Goal: Task Accomplishment & Management: Manage account settings

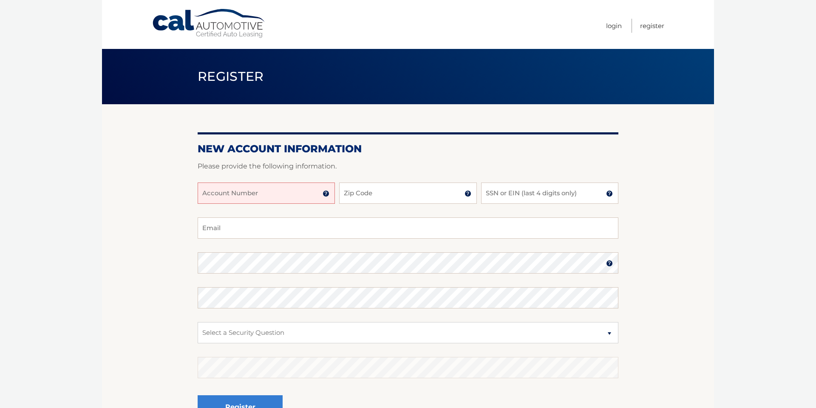
click at [292, 195] on input "Account Number" at bounding box center [266, 192] width 137 height 21
type input "44455990984"
click at [402, 197] on input "Zip Code" at bounding box center [407, 192] width 137 height 21
type input "11732"
type input "0530"
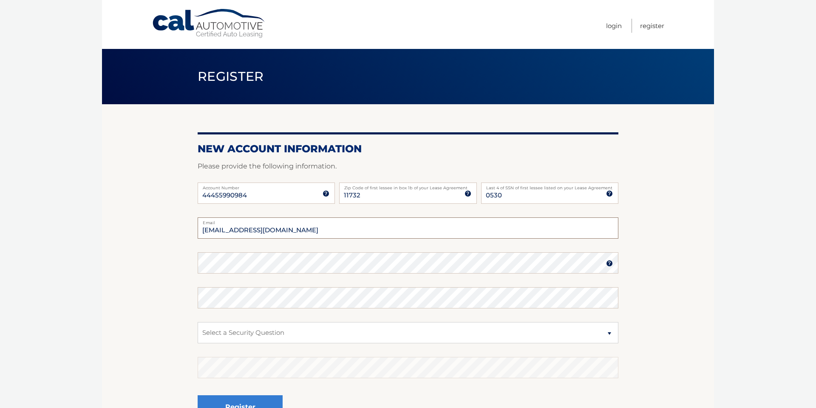
type input "dannykramer2@gmail.com"
click at [389, 327] on select "Select a Security Question What was the name of your elementary school? What is…" at bounding box center [408, 332] width 421 height 21
select select "2"
click at [198, 322] on select "Select a Security Question What was the name of your elementary school? What is…" at bounding box center [408, 332] width 421 height 21
click at [282, 351] on fieldset "dannykramer2@gmail.com Email Password Password should be a minimum of 6 charact…" at bounding box center [408, 326] width 421 height 219
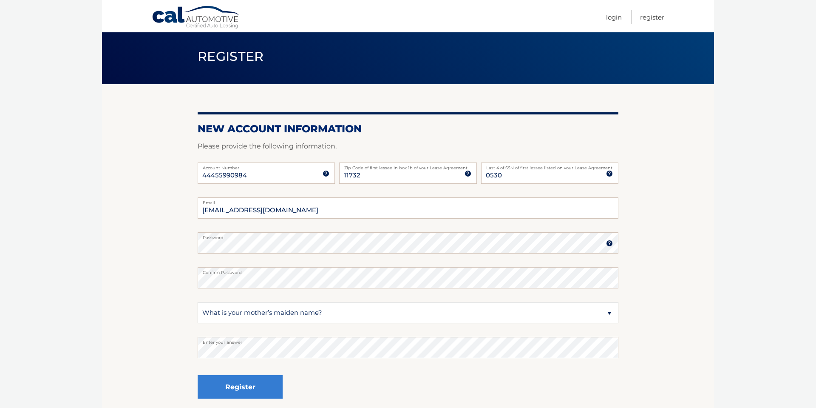
scroll to position [34, 0]
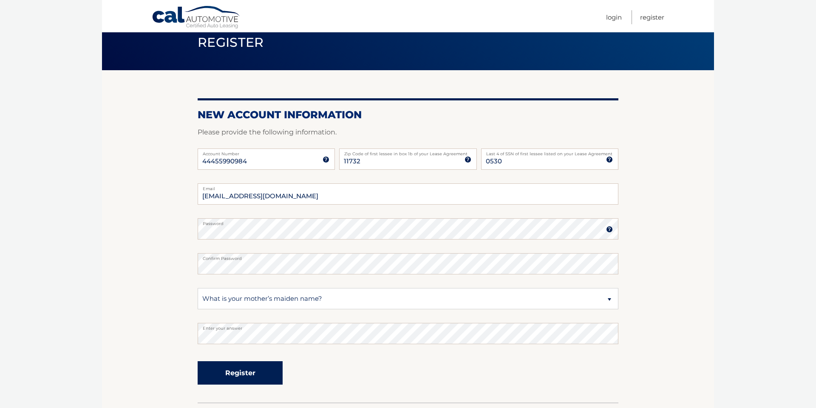
click at [255, 371] on button "Register" at bounding box center [240, 372] width 85 height 23
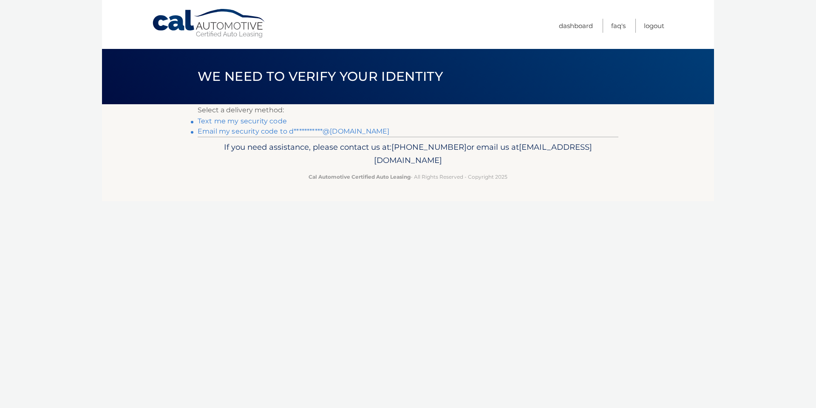
click at [276, 122] on link "Text me my security code" at bounding box center [242, 121] width 89 height 8
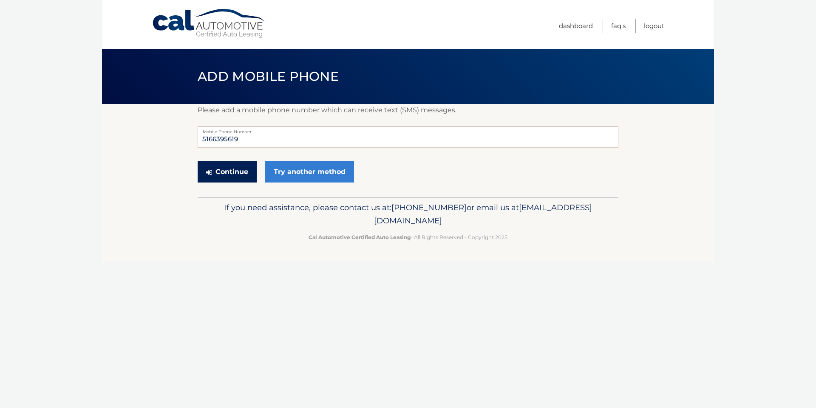
click at [237, 169] on button "Continue" at bounding box center [227, 171] width 59 height 21
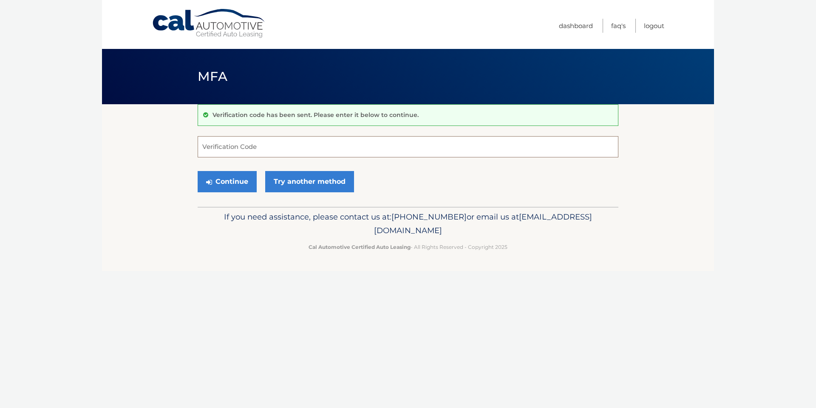
click at [244, 152] on input "Verification Code" at bounding box center [408, 146] width 421 height 21
type input "432738"
click at [227, 177] on button "Continue" at bounding box center [227, 181] width 59 height 21
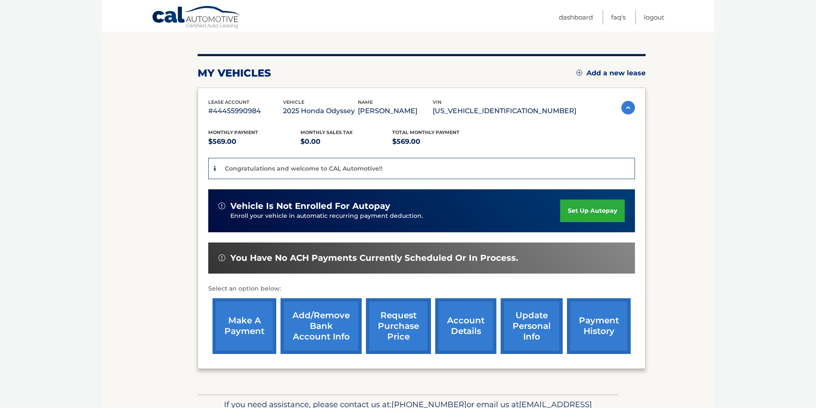
scroll to position [102, 0]
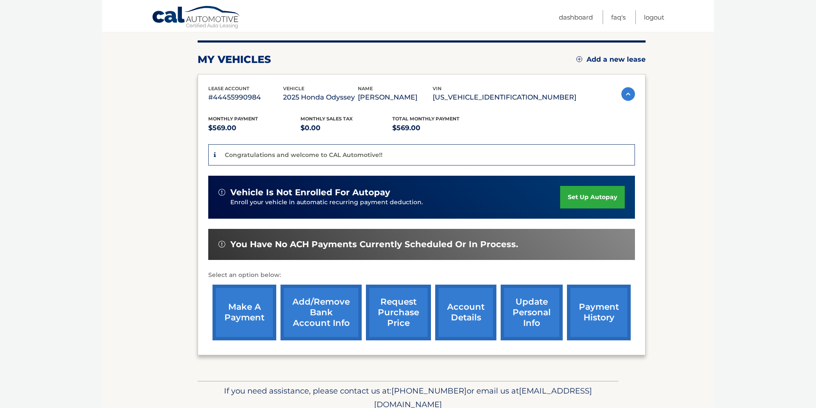
click at [575, 198] on link "set up autopay" at bounding box center [592, 197] width 65 height 23
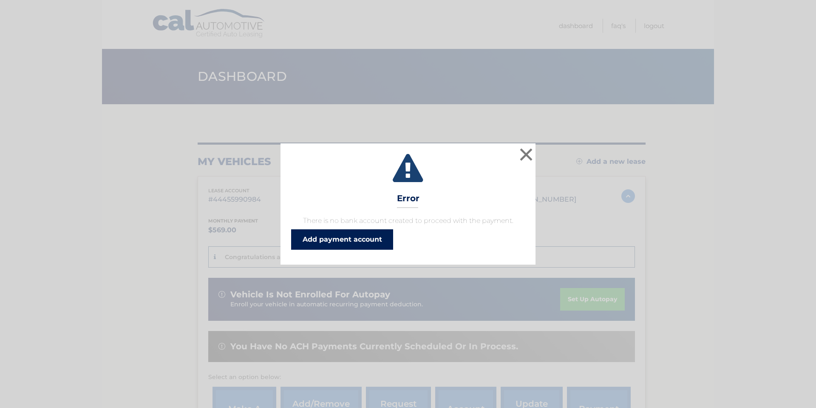
click at [380, 235] on link "Add payment account" at bounding box center [342, 239] width 102 height 20
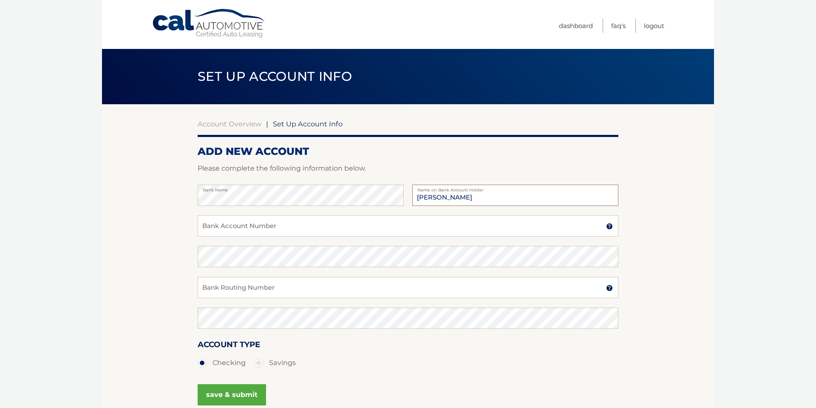
type input "[PERSON_NAME]"
click at [320, 221] on input "Bank Account Number" at bounding box center [408, 225] width 421 height 21
type input "208103817"
click at [314, 284] on input "Bank Routing Number" at bounding box center [408, 287] width 421 height 21
click at [608, 289] on img at bounding box center [609, 287] width 7 height 7
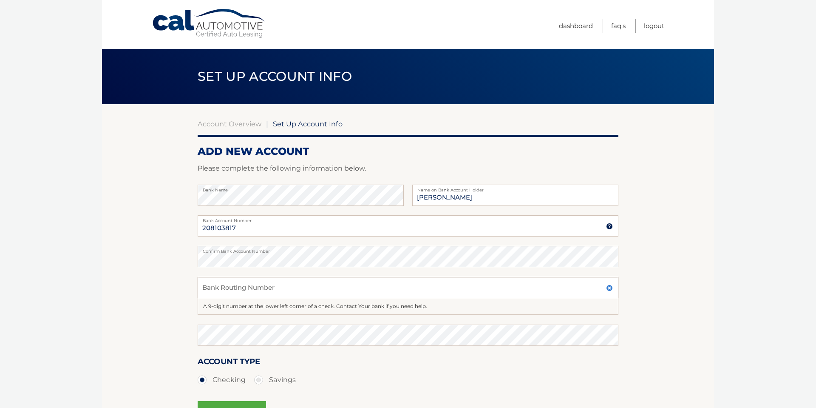
click at [496, 284] on input "Bank Routing Number" at bounding box center [408, 287] width 421 height 21
type input "021000021"
click at [692, 321] on section "Account Overview | Set Up Account Info ADD NEW ACCOUNT Please complete the foll…" at bounding box center [408, 274] width 612 height 341
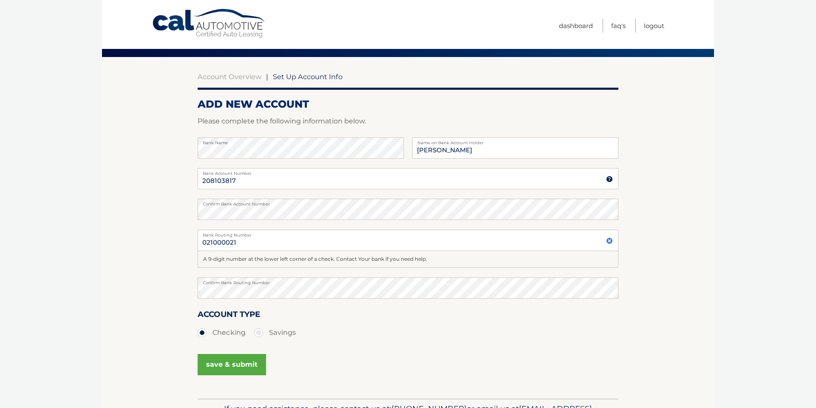
scroll to position [51, 0]
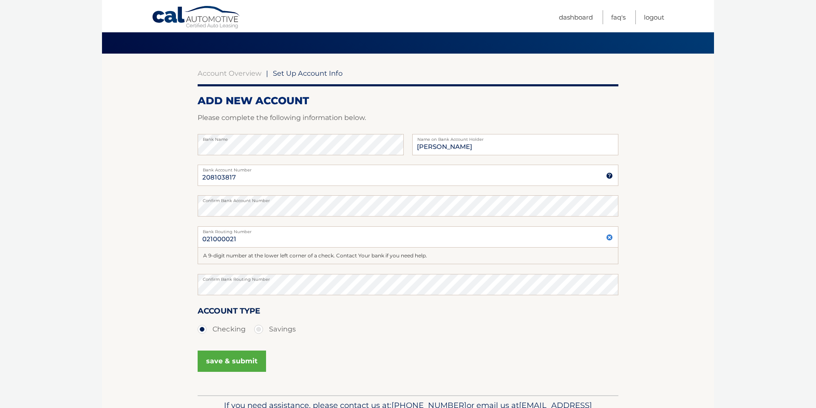
click at [249, 357] on button "save & submit" at bounding box center [232, 360] width 68 height 21
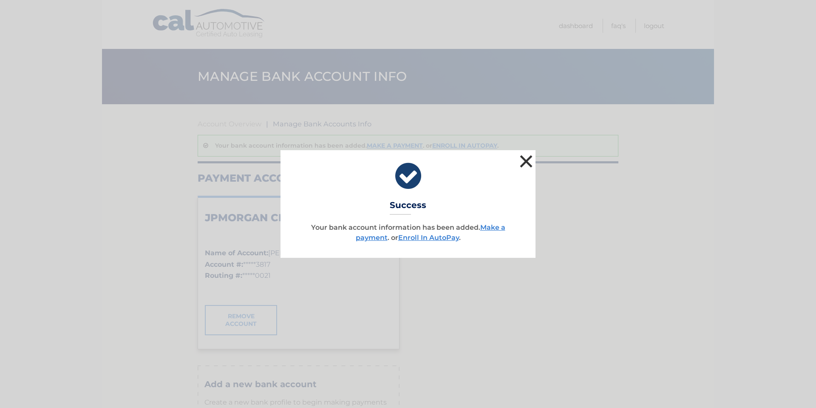
click at [524, 161] on button "×" at bounding box center [526, 161] width 17 height 17
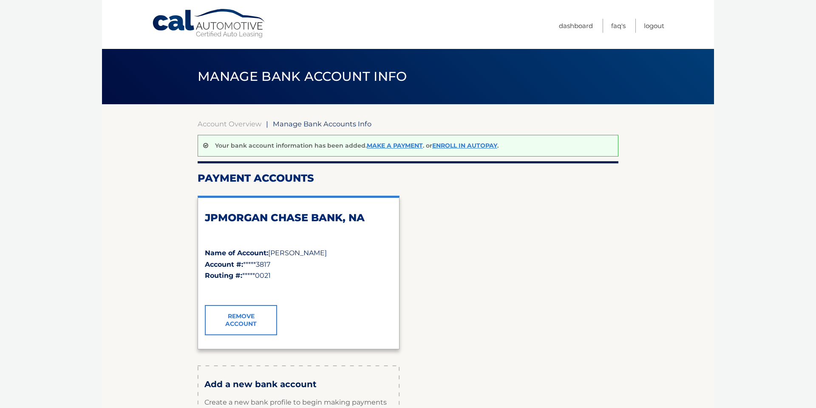
scroll to position [17, 0]
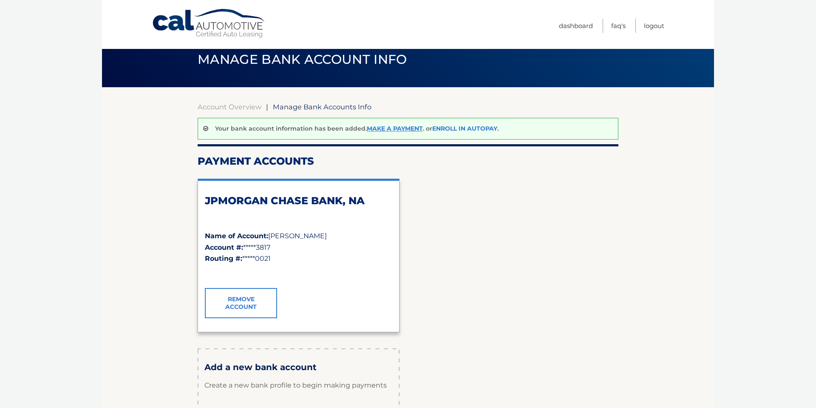
click at [478, 129] on link "Enroll In AutoPay" at bounding box center [464, 129] width 65 height 8
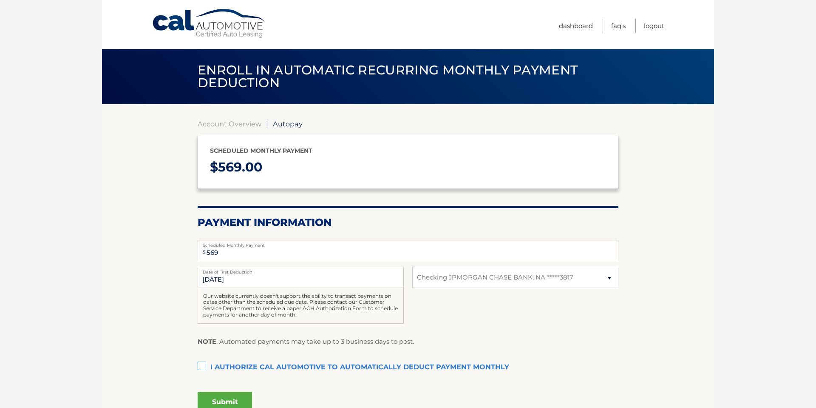
select select "NTUzYTMzNWItNDJiZC00NTdjLWFlMGItZGNiMGVkMDU0ZWI4"
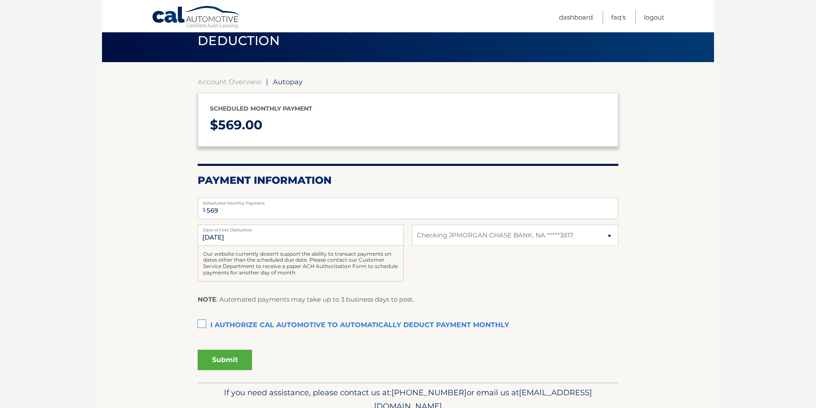
scroll to position [43, 0]
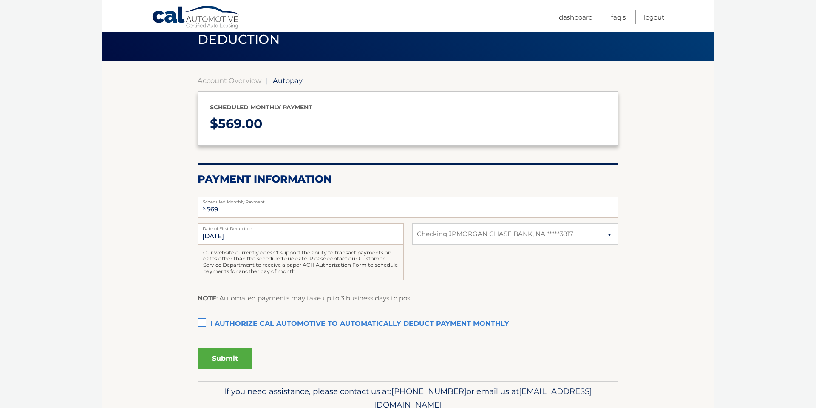
click at [202, 321] on label "I authorize cal automotive to automatically deduct payment monthly This checkbo…" at bounding box center [408, 323] width 421 height 17
click at [0, 0] on input "I authorize cal automotive to automatically deduct payment monthly This checkbo…" at bounding box center [0, 0] width 0 height 0
click at [240, 355] on button "Submit" at bounding box center [225, 358] width 54 height 20
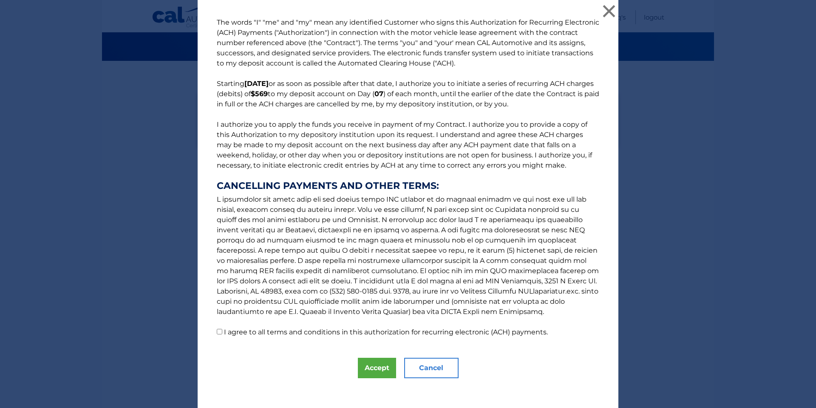
click at [219, 331] on input "I agree to all terms and conditions in this authorization for recurring electro…" at bounding box center [220, 332] width 6 height 6
checkbox input "true"
click at [368, 366] on button "Accept" at bounding box center [377, 367] width 38 height 20
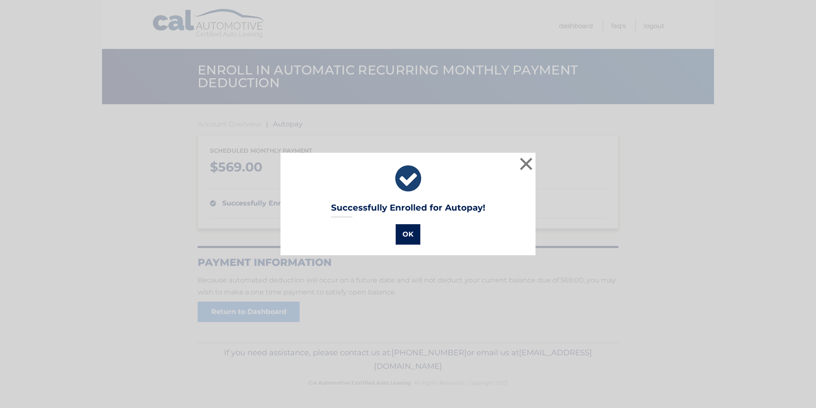
click at [413, 238] on button "OK" at bounding box center [408, 234] width 25 height 20
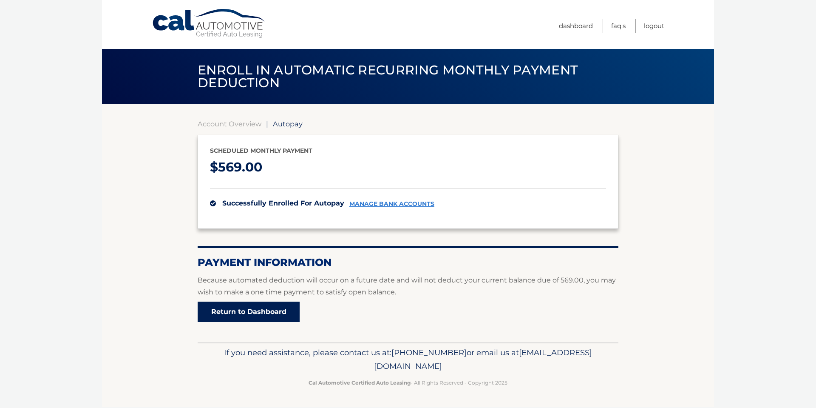
click at [281, 306] on link "Return to Dashboard" at bounding box center [249, 311] width 102 height 20
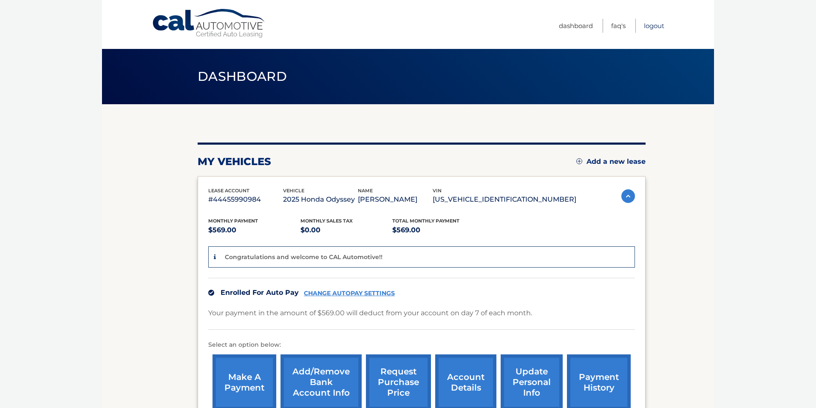
click at [653, 27] on link "Logout" at bounding box center [654, 26] width 20 height 14
